Goal: Information Seeking & Learning: Learn about a topic

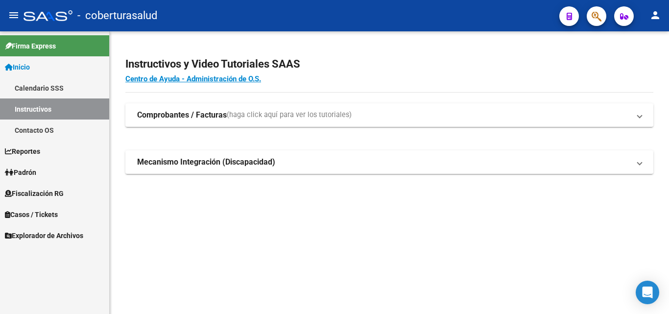
click at [46, 153] on link "Reportes" at bounding box center [54, 151] width 109 height 21
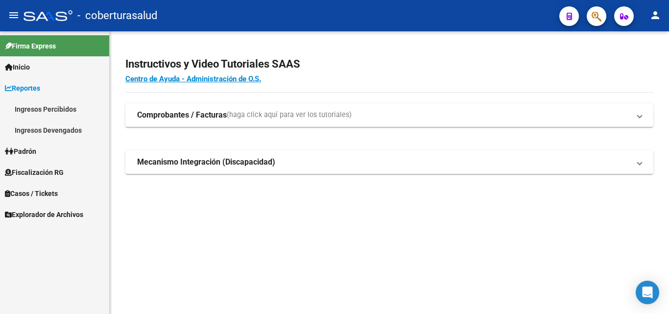
click at [39, 170] on span "Fiscalización RG" at bounding box center [34, 172] width 59 height 11
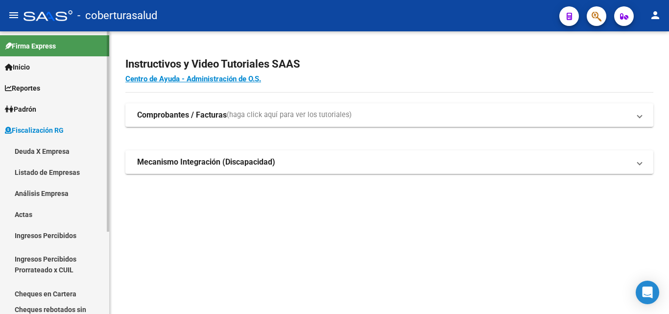
click at [24, 110] on span "Padrón" at bounding box center [20, 109] width 31 height 11
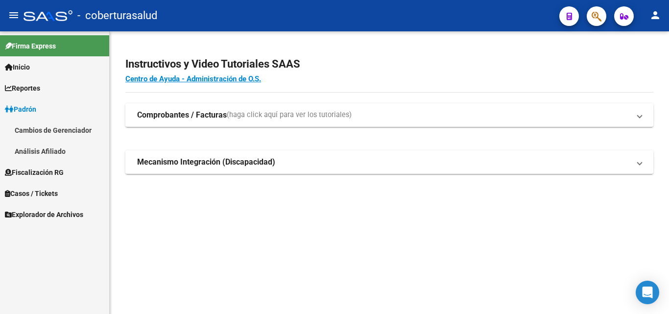
click at [27, 150] on link "Análisis Afiliado" at bounding box center [54, 151] width 109 height 21
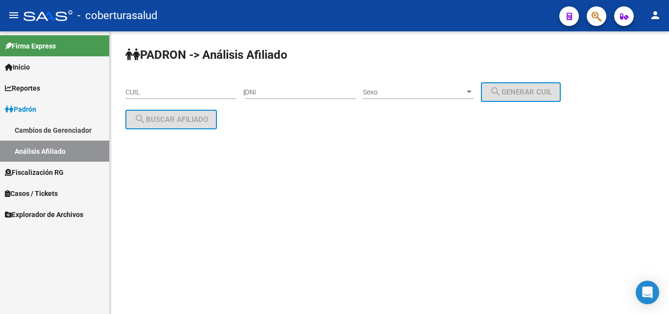
click at [188, 96] on input "CUIL" at bounding box center [180, 92] width 111 height 8
paste input "95-529839"
type input "95-529839"
drag, startPoint x: 87, startPoint y: 94, endPoint x: 2, endPoint y: 102, distance: 84.6
click at [2, 102] on mat-sidenav-container "Firma Express Inicio Calendario SSS Instructivos Contacto OS Reportes Ingresos …" at bounding box center [334, 172] width 669 height 283
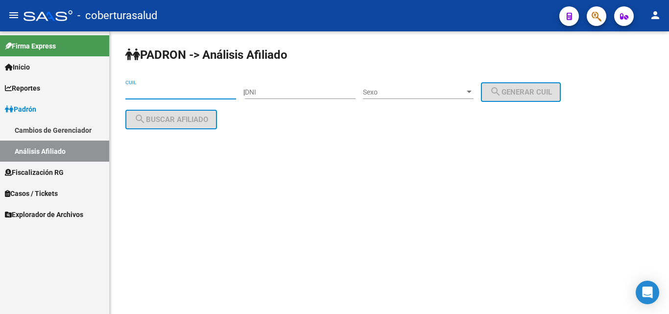
click at [274, 86] on div "DNI" at bounding box center [300, 89] width 111 height 20
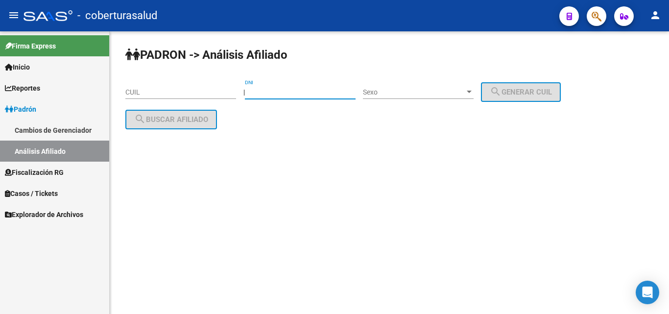
paste input "95529839"
type input "95529839"
click at [347, 181] on mat-sidenav-content "PADRON -> Análisis Afiliado CUIL | 95529839 DNI Sexo Sexo search Generar CUIL s…" at bounding box center [389, 172] width 559 height 283
click at [393, 94] on span "Sexo" at bounding box center [414, 92] width 102 height 8
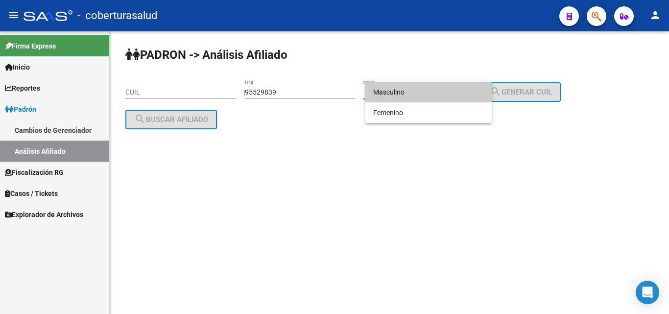
click at [390, 95] on span "Masculino" at bounding box center [428, 92] width 111 height 21
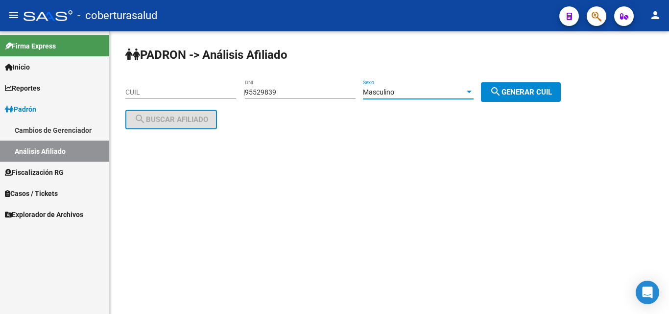
click at [514, 91] on span "search Generar CUIL" at bounding box center [521, 92] width 62 height 9
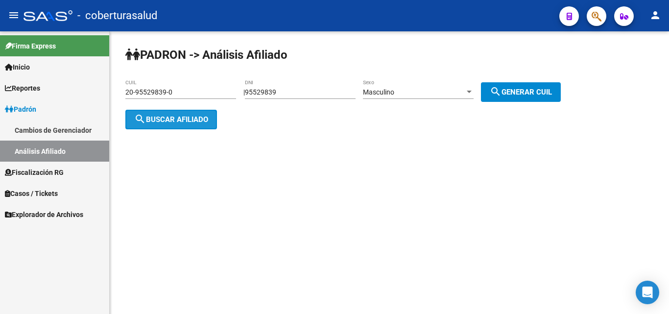
click at [183, 119] on span "search Buscar afiliado" at bounding box center [171, 119] width 74 height 9
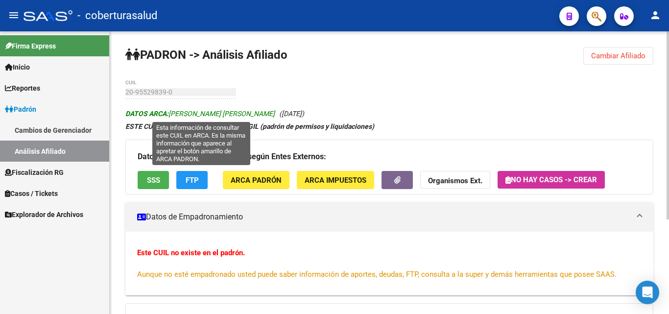
drag, startPoint x: 172, startPoint y: 112, endPoint x: 275, endPoint y: 113, distance: 102.3
click at [275, 113] on span "DATOS ARCA: [PERSON_NAME] [PERSON_NAME]" at bounding box center [199, 114] width 149 height 8
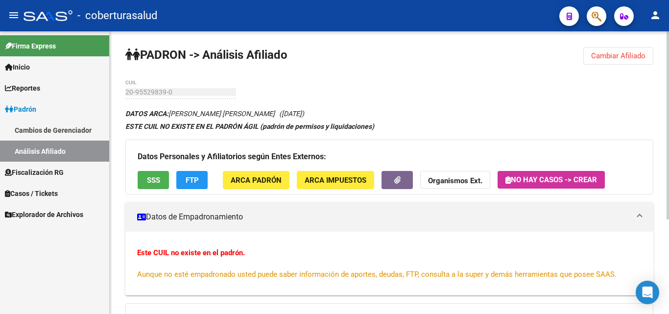
copy span "[PERSON_NAME] [PERSON_NAME]"
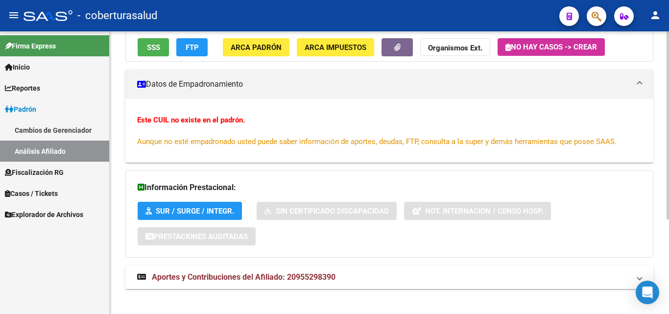
scroll to position [142, 0]
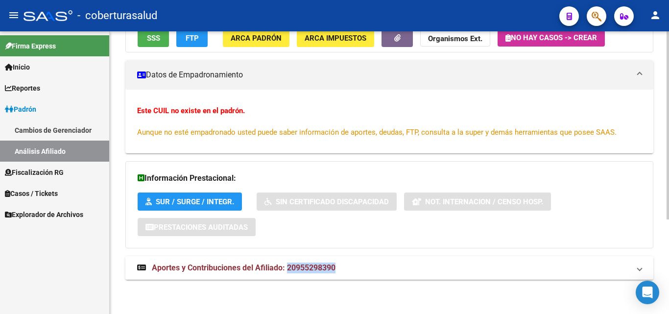
drag, startPoint x: 343, startPoint y: 265, endPoint x: 286, endPoint y: 267, distance: 56.8
click at [286, 267] on mat-panel-title "Aportes y Contribuciones del Afiliado: 20955298390" at bounding box center [383, 267] width 493 height 11
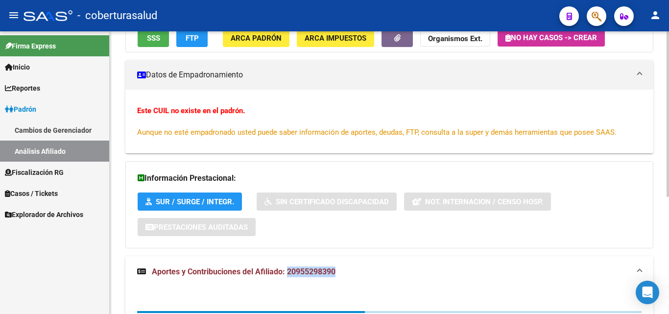
copy span "20955298390"
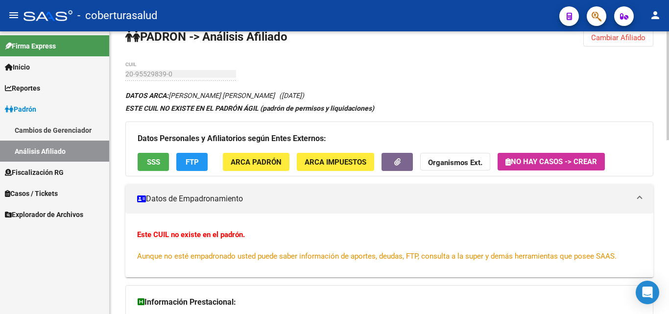
scroll to position [0, 0]
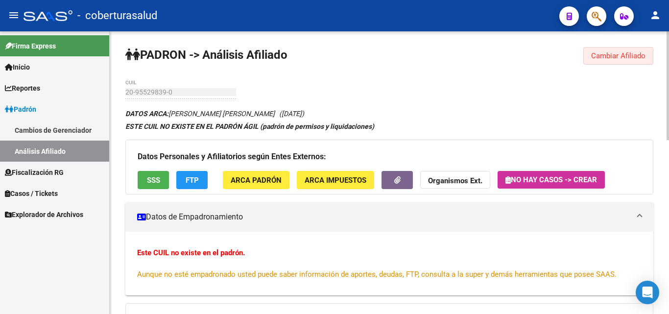
click at [633, 55] on span "Cambiar Afiliado" at bounding box center [618, 55] width 54 height 9
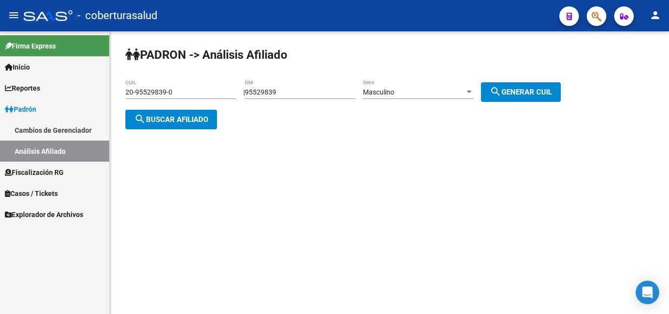
click at [221, 89] on input "20-95529839-0" at bounding box center [180, 92] width 111 height 8
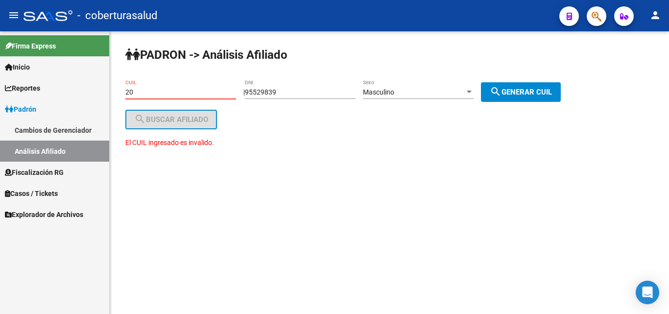
type input "2"
paste input "-22773500-"
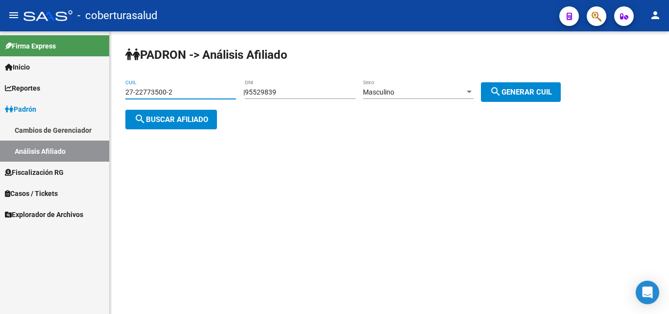
click at [191, 113] on button "search Buscar afiliado" at bounding box center [171, 120] width 92 height 20
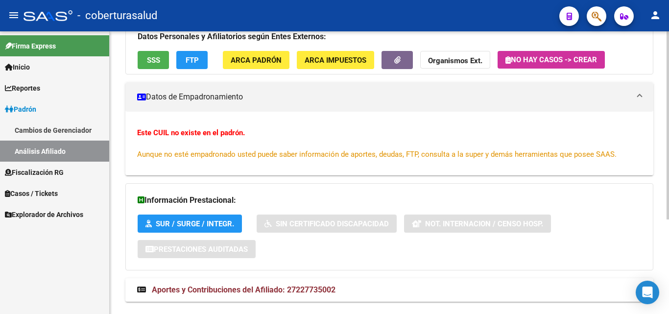
scroll to position [142, 0]
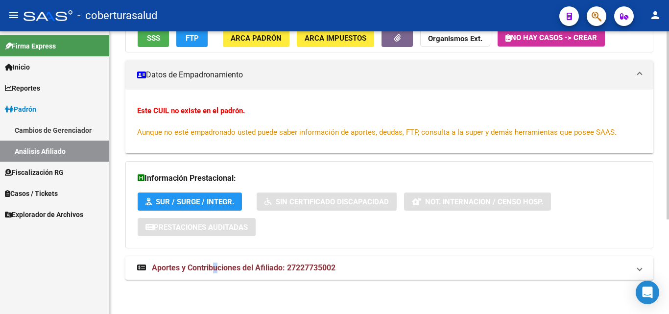
drag, startPoint x: 215, startPoint y: 269, endPoint x: 217, endPoint y: 255, distance: 14.3
click at [216, 269] on span "Aportes y Contribuciones del Afiliado: 27227735002" at bounding box center [244, 267] width 184 height 9
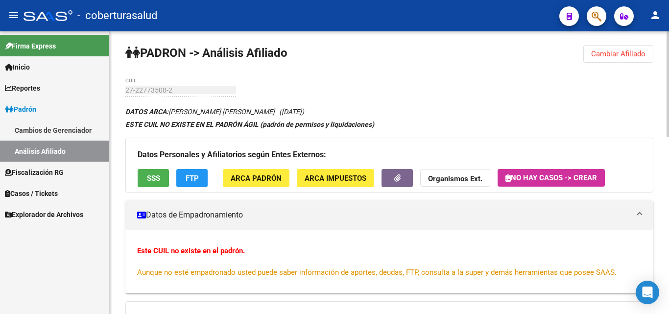
scroll to position [0, 0]
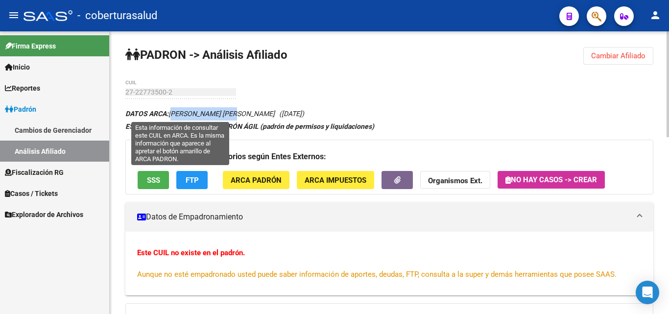
drag, startPoint x: 171, startPoint y: 113, endPoint x: 230, endPoint y: 153, distance: 70.9
click at [235, 116] on span "DATOS ARCA: [PERSON_NAME] [PERSON_NAME]" at bounding box center [199, 114] width 149 height 8
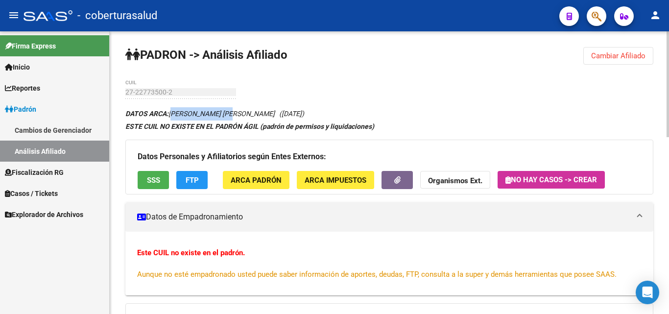
copy span "[PERSON_NAME] [PERSON_NAME]"
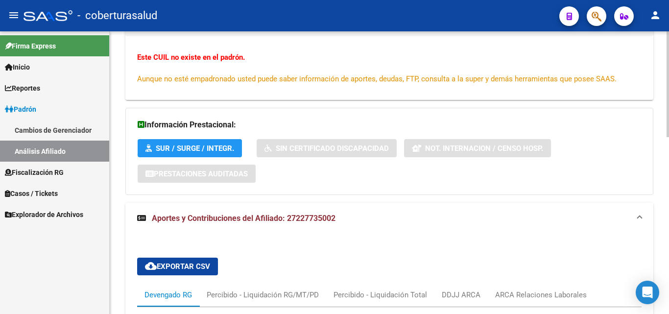
scroll to position [196, 0]
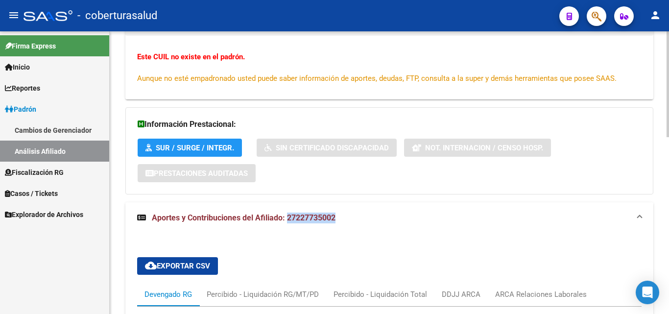
drag, startPoint x: 342, startPoint y: 218, endPoint x: 288, endPoint y: 220, distance: 54.4
click at [288, 220] on mat-panel-title "Aportes y Contribuciones del Afiliado: 27227735002" at bounding box center [383, 217] width 493 height 11
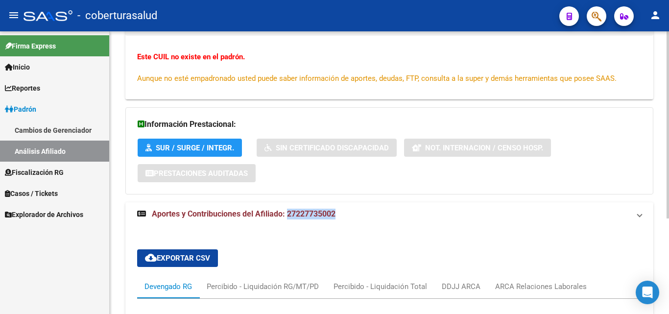
scroll to position [142, 0]
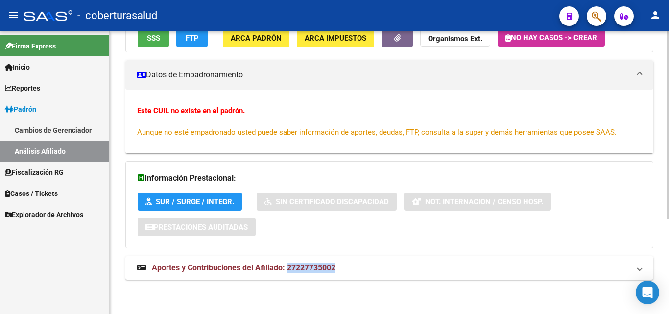
copy span "27227735002"
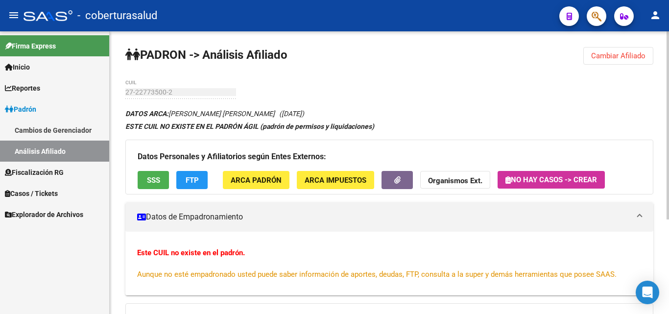
drag, startPoint x: 639, startPoint y: 52, endPoint x: 541, endPoint y: 73, distance: 100.6
click at [639, 52] on span "Cambiar Afiliado" at bounding box center [618, 55] width 54 height 9
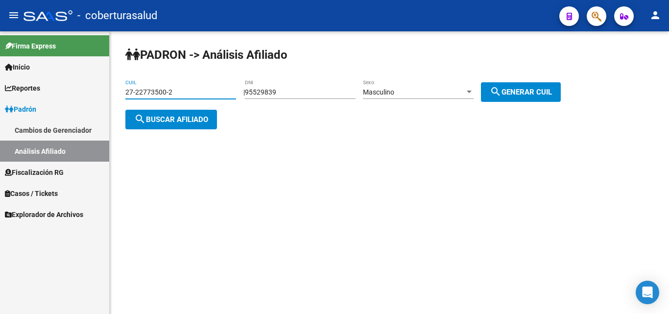
drag, startPoint x: 193, startPoint y: 95, endPoint x: 84, endPoint y: 101, distance: 109.3
click at [86, 101] on mat-sidenav-container "Firma Express Inicio Calendario SSS Instructivos Contacto OS Reportes Ingresos …" at bounding box center [334, 172] width 669 height 283
paste input "93556-7"
type input "27-22793556-7"
click at [155, 120] on span "search Buscar afiliado" at bounding box center [171, 119] width 74 height 9
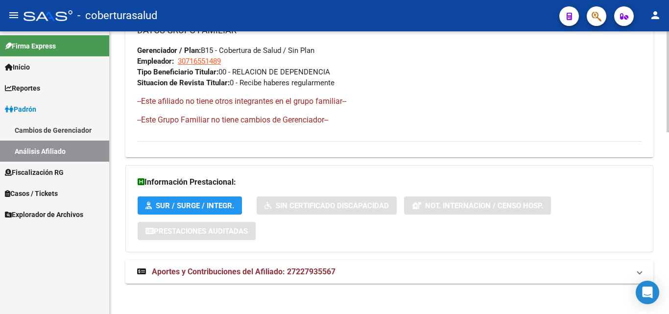
scroll to position [510, 0]
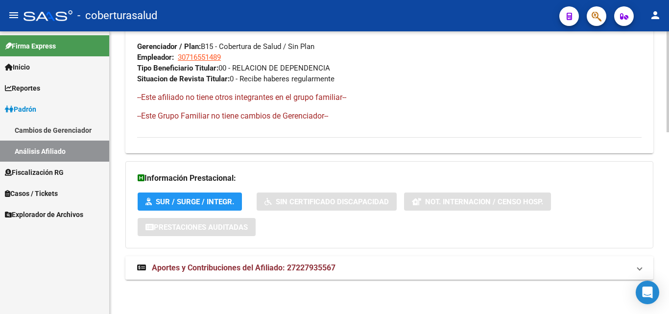
click at [207, 271] on span "Aportes y Contribuciones del Afiliado: 27227935567" at bounding box center [244, 267] width 184 height 9
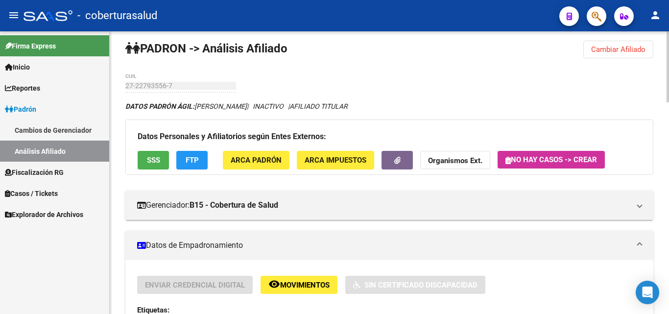
scroll to position [0, 0]
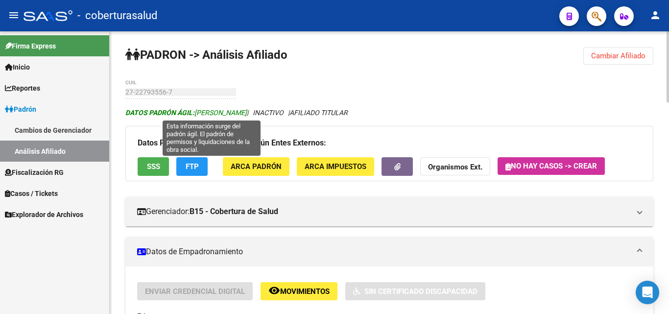
drag, startPoint x: 196, startPoint y: 112, endPoint x: 295, endPoint y: 115, distance: 98.5
click at [247, 115] on span "DATOS PADRÓN ÁGIL: [PERSON_NAME]" at bounding box center [185, 113] width 121 height 8
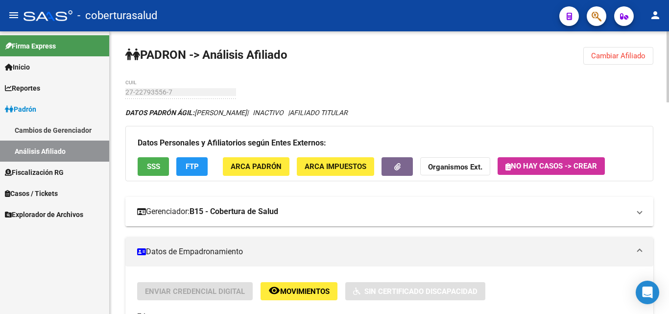
copy span "[PERSON_NAME]"
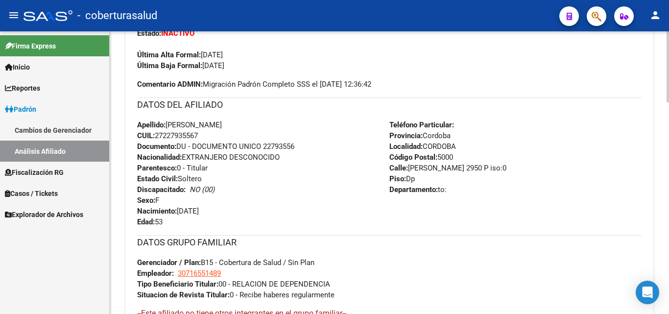
scroll to position [245, 0]
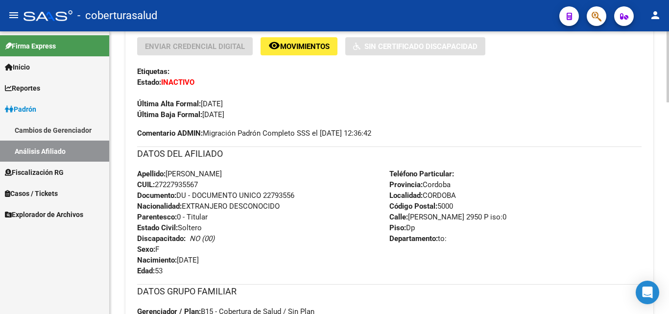
drag, startPoint x: 206, startPoint y: 134, endPoint x: 456, endPoint y: 91, distance: 254.4
click at [470, 129] on div "Enviar Credencial Digital remove_red_eye Movimientos Sin Certificado Discapacid…" at bounding box center [389, 87] width 504 height 101
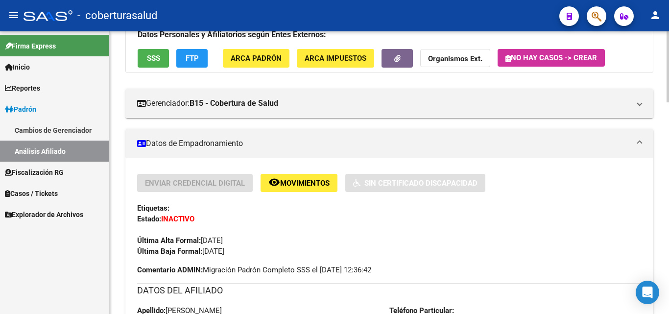
scroll to position [0, 0]
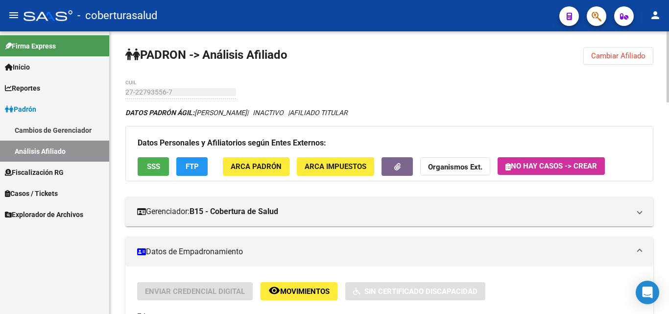
drag, startPoint x: 310, startPoint y: 111, endPoint x: 315, endPoint y: 115, distance: 6.0
click at [342, 110] on icon "DATOS PADRÓN ÁGIL: [PERSON_NAME] | INACTIVO | AFILIADO TITULAR" at bounding box center [236, 113] width 222 height 8
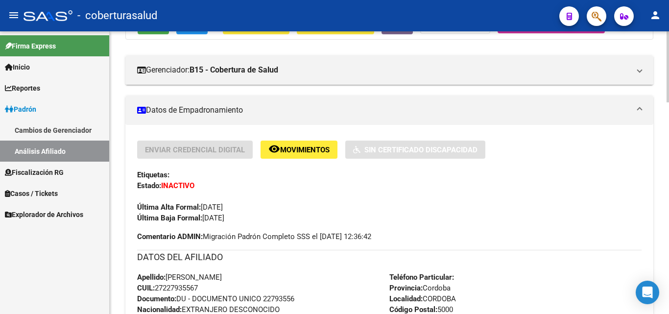
scroll to position [196, 0]
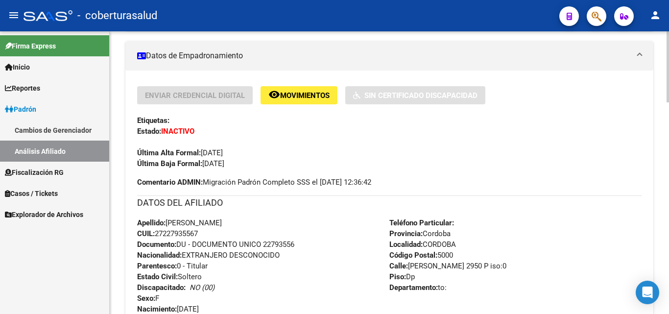
drag, startPoint x: 205, startPoint y: 150, endPoint x: 248, endPoint y: 152, distance: 43.2
click at [248, 152] on div "Última Alta Formal: [DATE]" at bounding box center [389, 148] width 504 height 22
drag, startPoint x: 209, startPoint y: 166, endPoint x: 247, endPoint y: 165, distance: 38.7
click at [247, 165] on div "Enviar Credencial Digital remove_red_eye Movimientos Sin Certificado Discapacid…" at bounding box center [389, 127] width 504 height 83
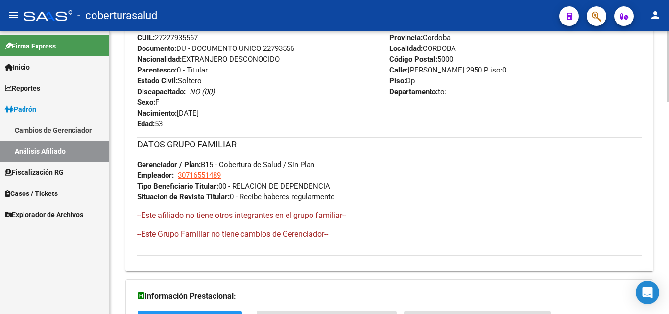
scroll to position [588, 0]
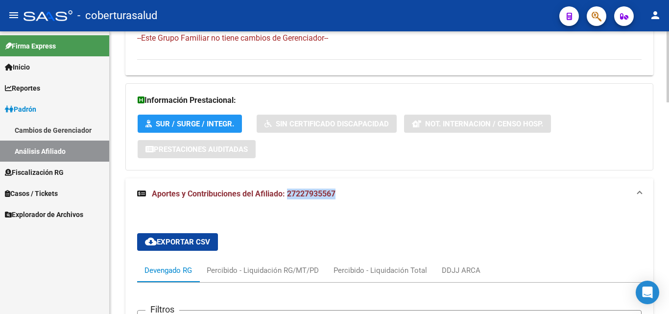
drag, startPoint x: 288, startPoint y: 193, endPoint x: 335, endPoint y: 193, distance: 47.0
click at [335, 193] on span "Aportes y Contribuciones del Afiliado: 27227935567" at bounding box center [244, 193] width 184 height 9
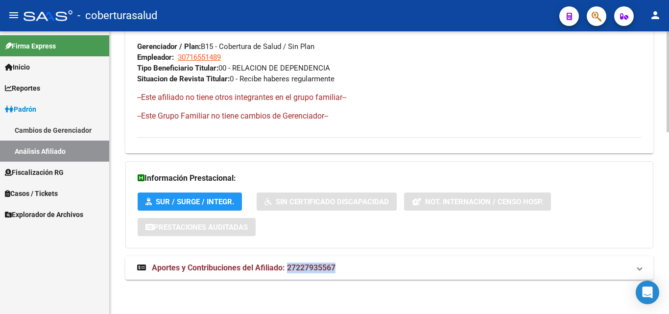
scroll to position [510, 0]
copy span "27227935567"
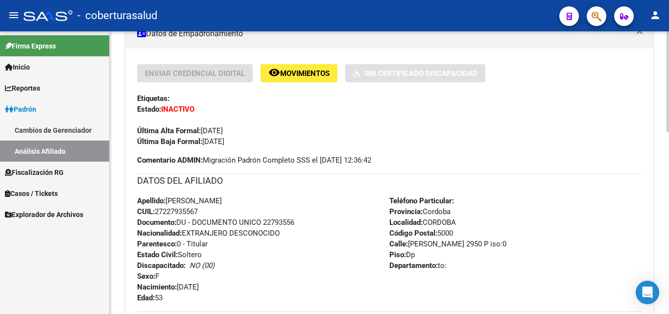
scroll to position [20, 0]
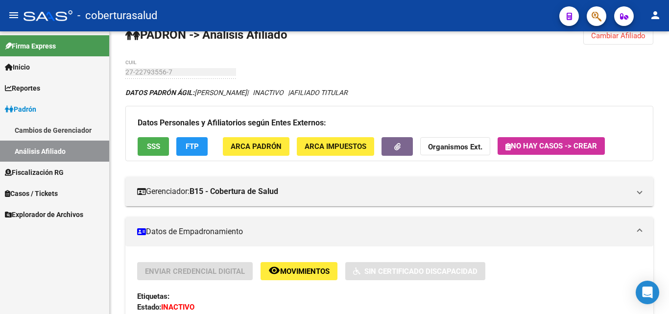
click at [36, 108] on span "Padrón" at bounding box center [20, 109] width 31 height 11
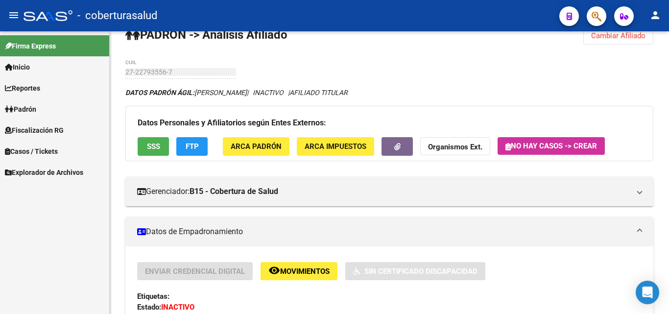
click at [42, 125] on span "Fiscalización RG" at bounding box center [34, 130] width 59 height 11
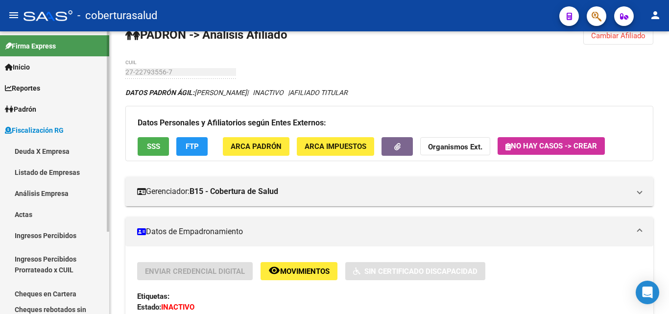
click at [37, 192] on link "Análisis Empresa" at bounding box center [54, 193] width 109 height 21
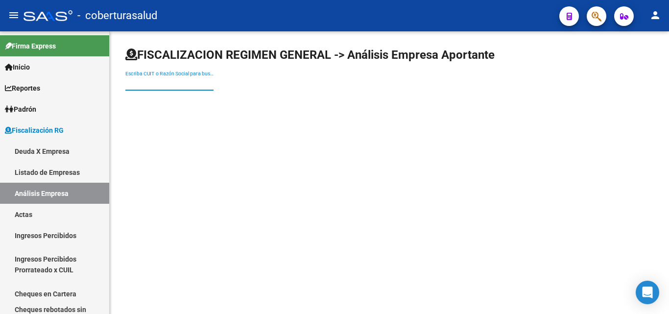
click at [170, 79] on input "Escriba CUIT o Razón Social para buscar" at bounding box center [169, 83] width 88 height 8
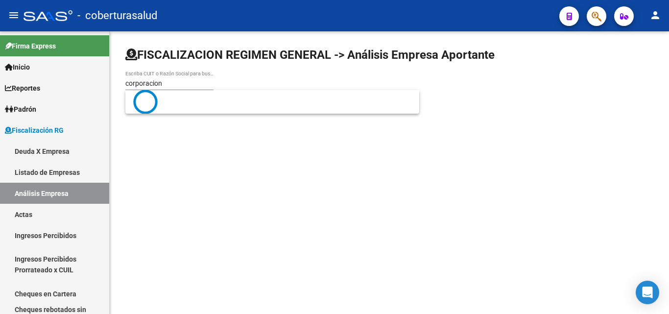
click at [182, 124] on mat-sidenav-content "FISCALIZACION REGIMEN GENERAL -> Análisis Empresa Aportante corporacion Escriba…" at bounding box center [389, 172] width 559 height 283
click at [182, 81] on input "corporacion" at bounding box center [169, 83] width 88 height 8
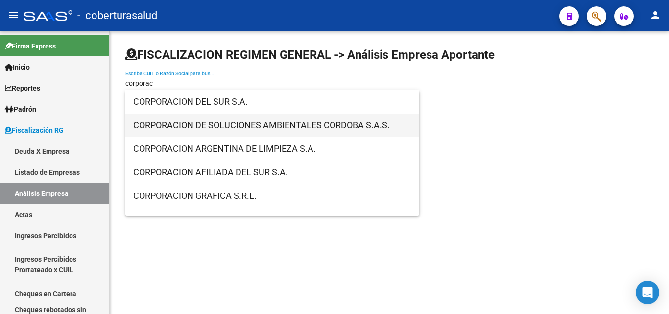
type input "corporac"
click at [191, 127] on span "CORPORACION DE SOLUCIONES AMBIENTALES CORDOBA S.A.S." at bounding box center [272, 126] width 278 height 24
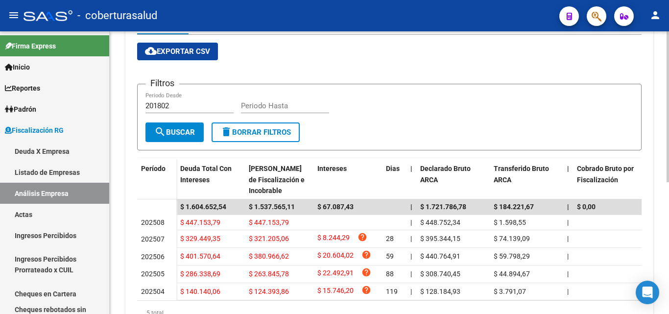
scroll to position [98, 0]
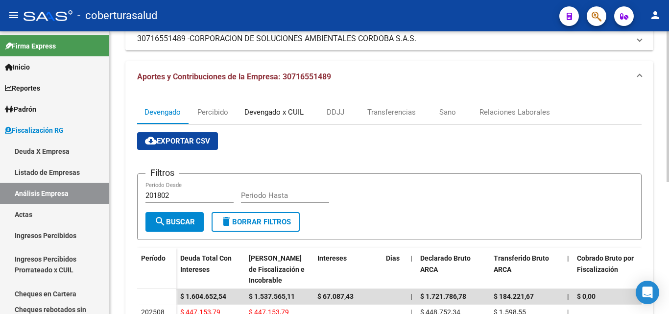
click at [273, 110] on div "Devengado x CUIL" at bounding box center [273, 112] width 59 height 11
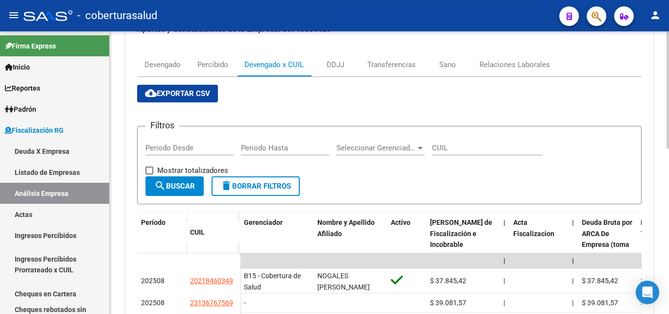
scroll to position [147, 0]
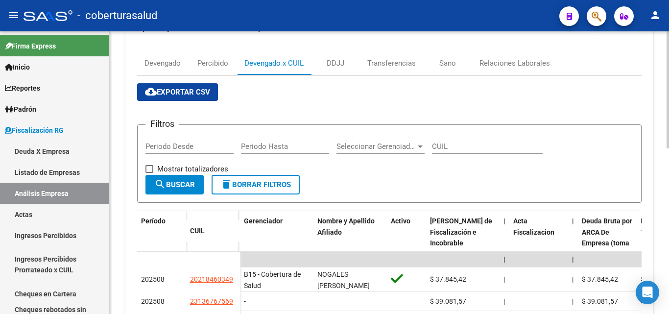
drag, startPoint x: 174, startPoint y: 91, endPoint x: 164, endPoint y: 178, distance: 87.3
click at [174, 91] on span "cloud_download Exportar CSV" at bounding box center [177, 92] width 65 height 9
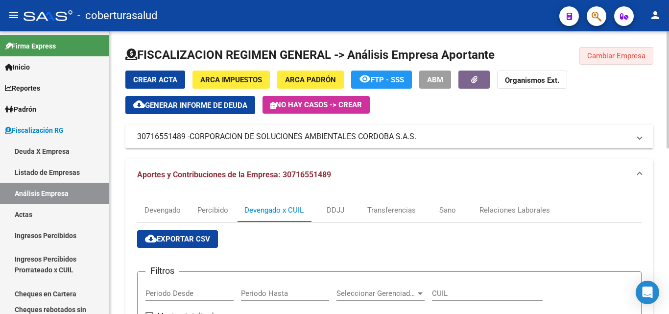
click at [604, 50] on button "Cambiar Empresa" at bounding box center [616, 56] width 74 height 18
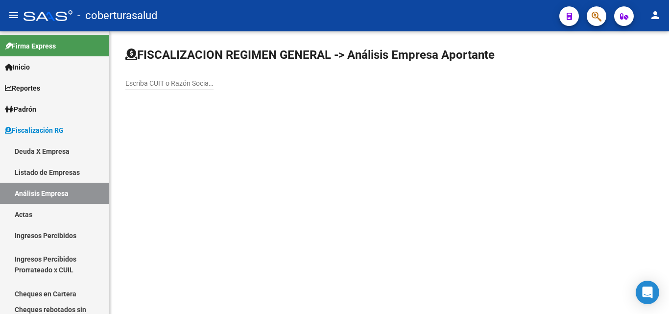
click at [166, 86] on input "Escriba CUIT o Razón Social para buscar" at bounding box center [169, 83] width 88 height 8
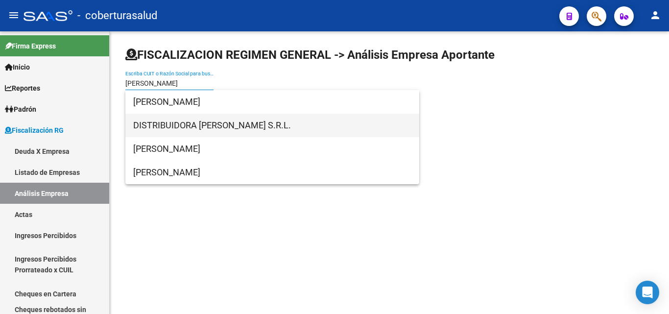
type input "[PERSON_NAME]"
click at [166, 116] on span "DISTRIBUIDORA [PERSON_NAME] S.R.L." at bounding box center [272, 126] width 278 height 24
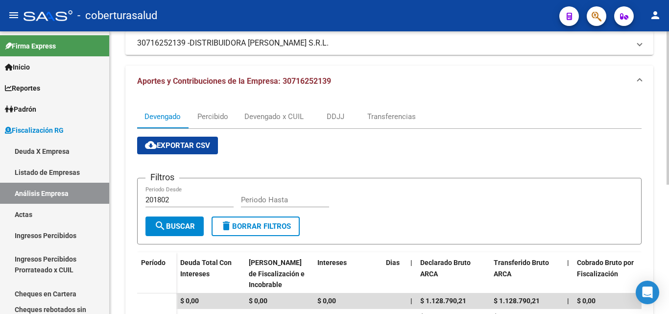
scroll to position [91, 0]
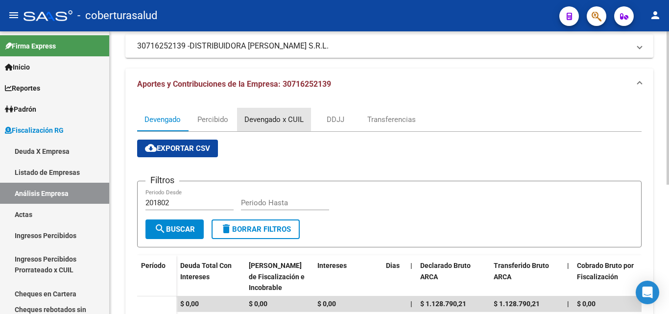
click at [263, 127] on div "Devengado x CUIL" at bounding box center [274, 120] width 74 height 24
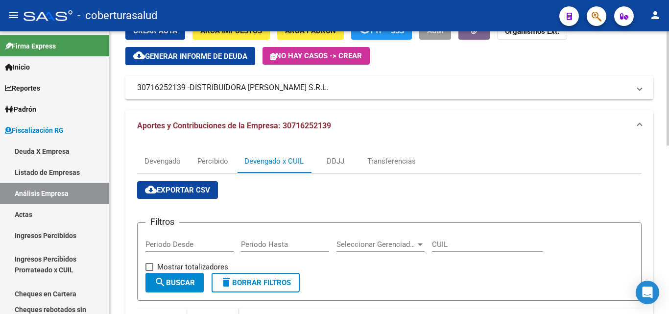
scroll to position [0, 0]
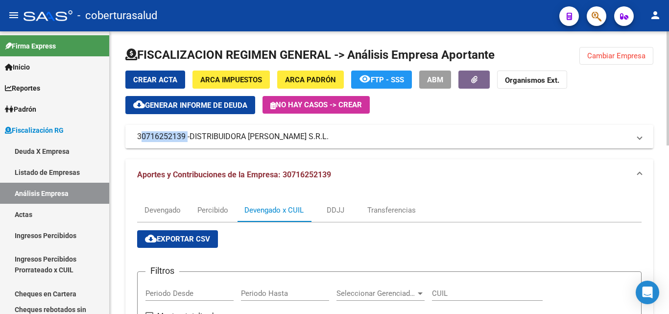
drag, startPoint x: 186, startPoint y: 137, endPoint x: 137, endPoint y: 140, distance: 49.1
click at [137, 140] on mat-expansion-panel-header "30716252139 - DISTRIBUIDORA [PERSON_NAME] S.R.L." at bounding box center [389, 137] width 528 height 24
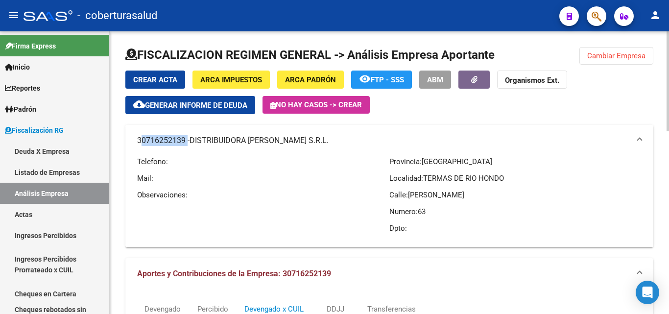
copy mat-panel-title "30716252139"
